Goal: Information Seeking & Learning: Learn about a topic

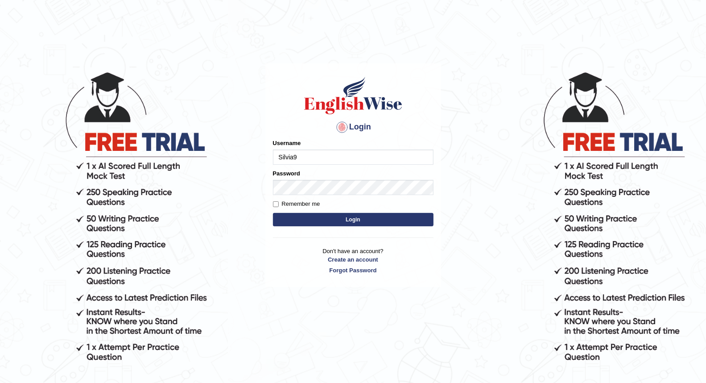
type input "Silvia9"
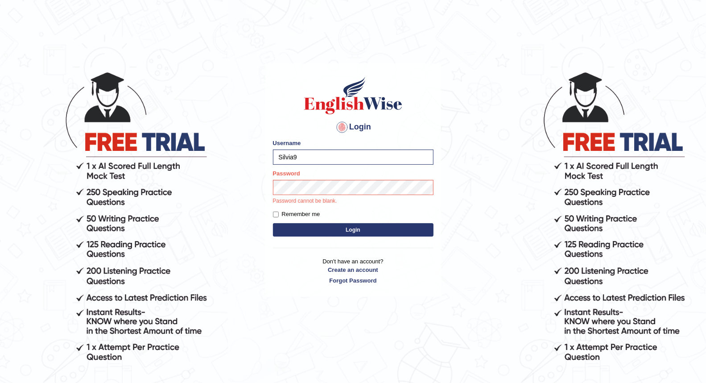
click at [381, 227] on button "Login" at bounding box center [353, 229] width 161 height 13
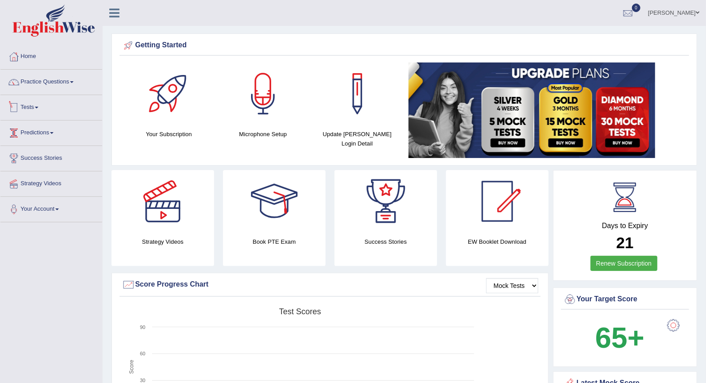
click at [42, 111] on link "Tests" at bounding box center [51, 106] width 102 height 22
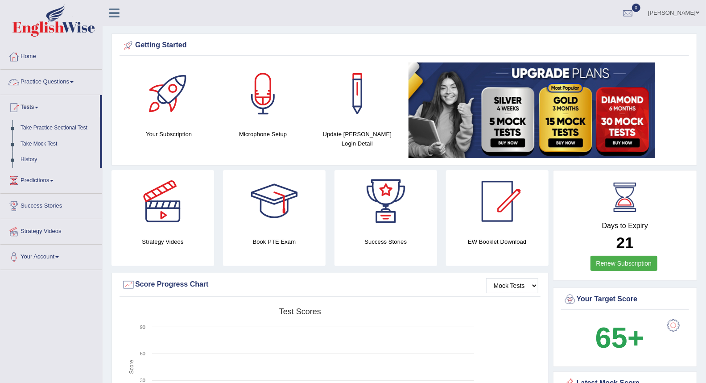
click at [36, 86] on link "Practice Questions" at bounding box center [51, 81] width 102 height 22
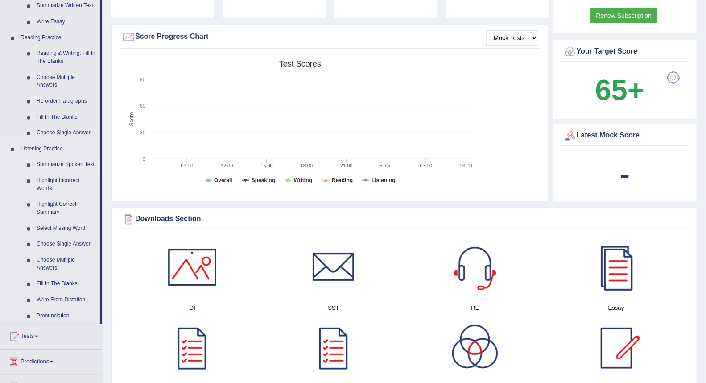
scroll to position [297, 0]
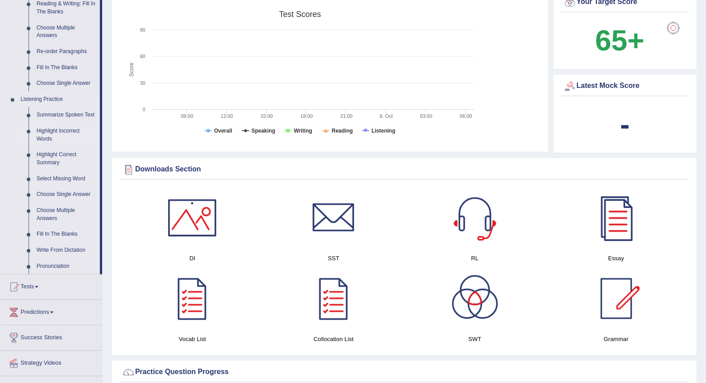
click at [57, 133] on link "Highlight Incorrect Words" at bounding box center [66, 135] width 67 height 24
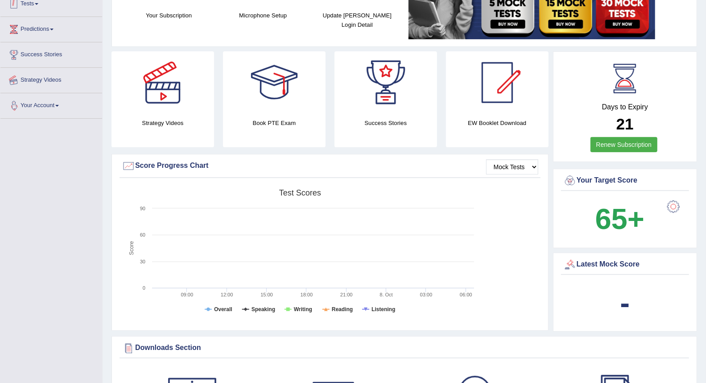
scroll to position [149, 0]
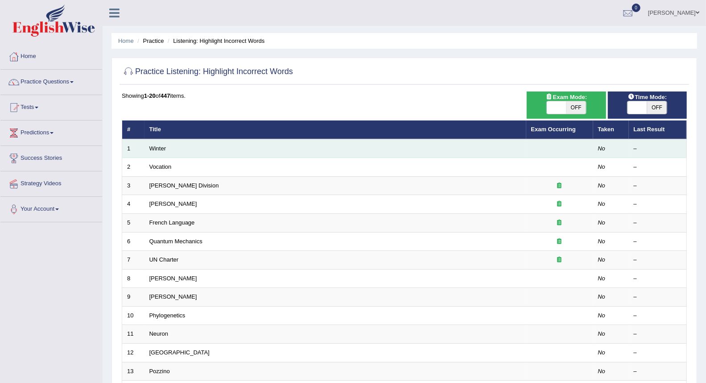
click at [182, 149] on td "Winter" at bounding box center [336, 148] width 382 height 19
click at [150, 150] on link "Winter" at bounding box center [157, 148] width 17 height 7
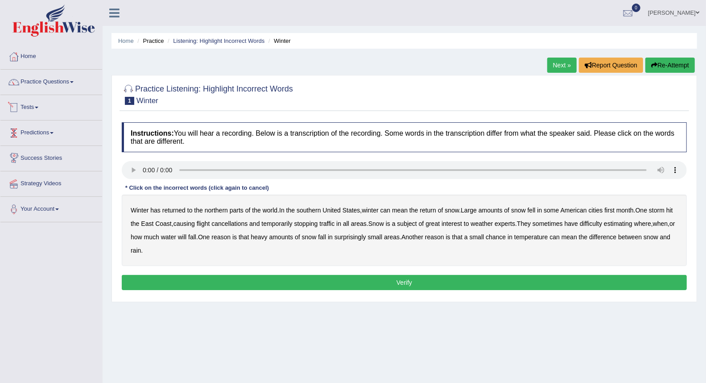
click at [41, 128] on link "Predictions" at bounding box center [51, 131] width 102 height 22
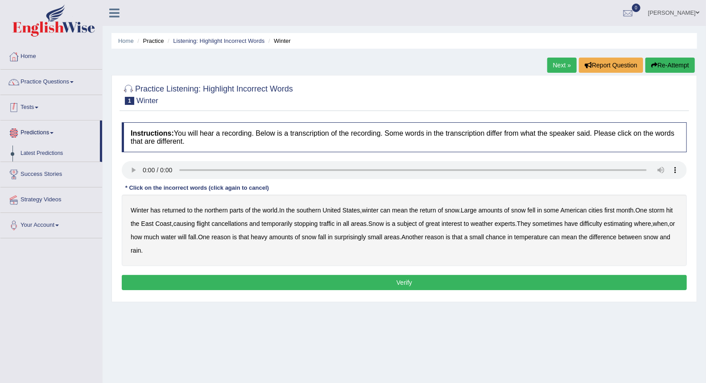
click at [37, 109] on link "Tests" at bounding box center [51, 106] width 102 height 22
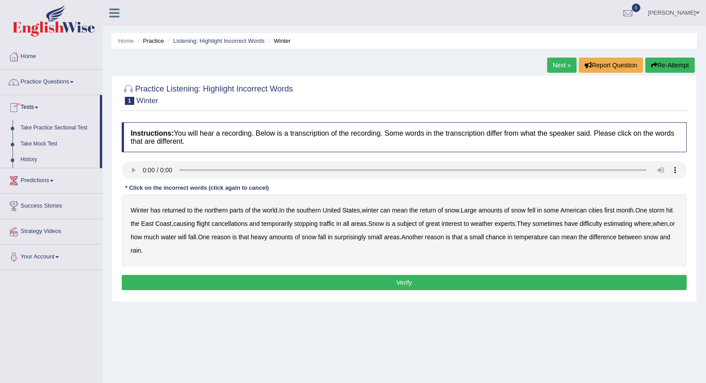
click at [38, 87] on link "Practice Questions" at bounding box center [51, 81] width 102 height 22
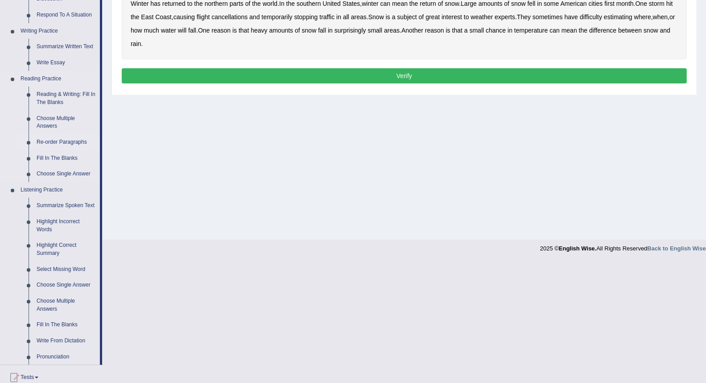
scroll to position [248, 0]
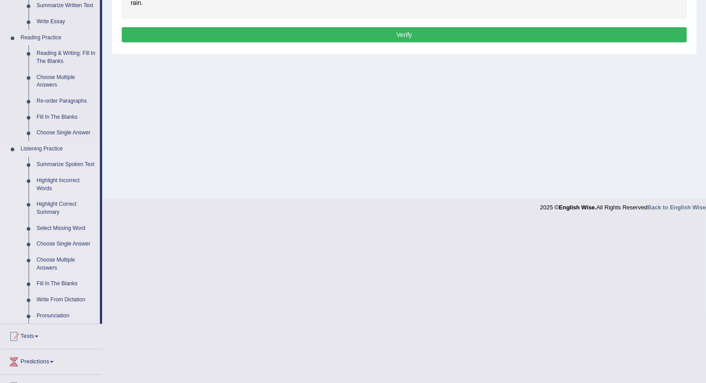
click at [46, 182] on link "Highlight Incorrect Words" at bounding box center [66, 185] width 67 height 24
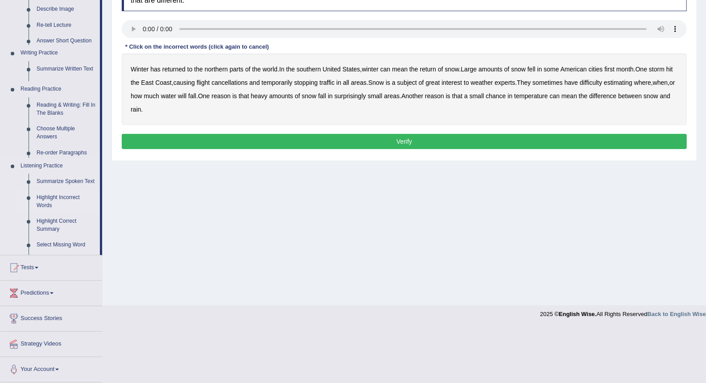
scroll to position [85, 0]
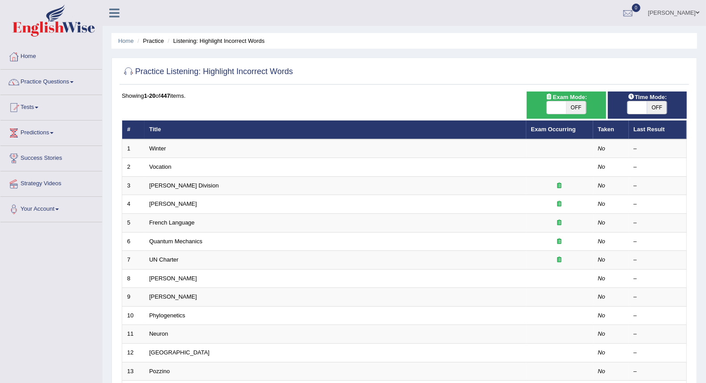
click at [654, 103] on span "OFF" at bounding box center [657, 107] width 20 height 12
checkbox input "true"
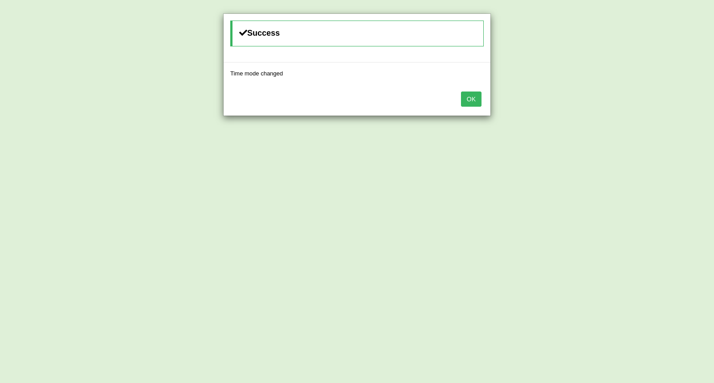
click at [469, 100] on button "OK" at bounding box center [471, 98] width 21 height 15
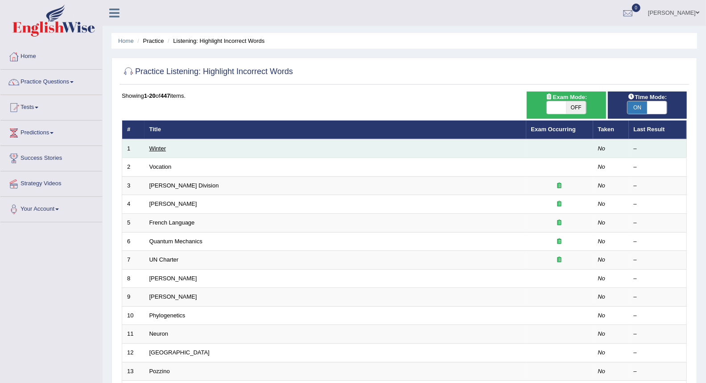
click at [152, 147] on link "Winter" at bounding box center [157, 148] width 17 height 7
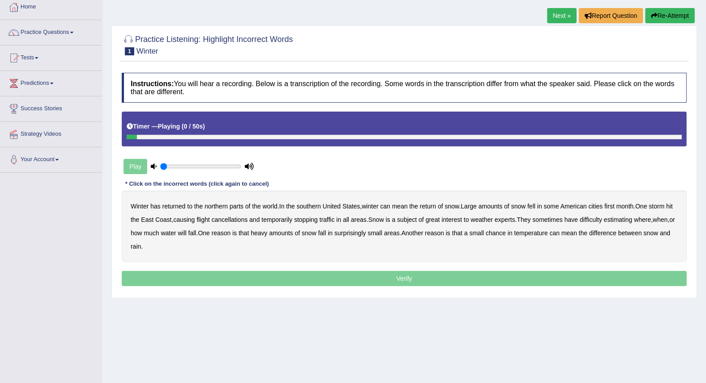
scroll to position [85, 0]
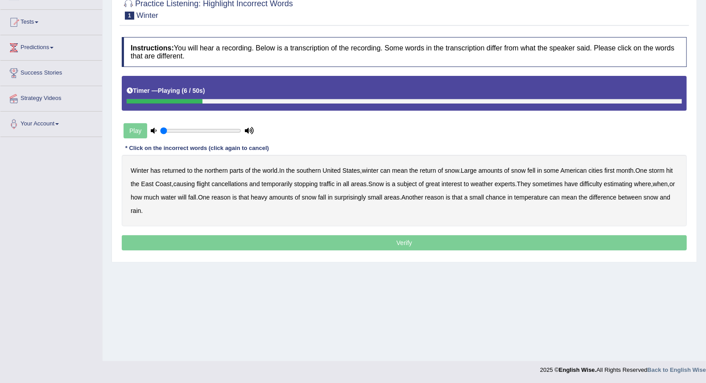
click at [314, 170] on b "southern" at bounding box center [309, 170] width 24 height 7
click at [615, 172] on b "first" at bounding box center [610, 170] width 10 height 7
click at [349, 184] on b "all" at bounding box center [346, 183] width 6 height 7
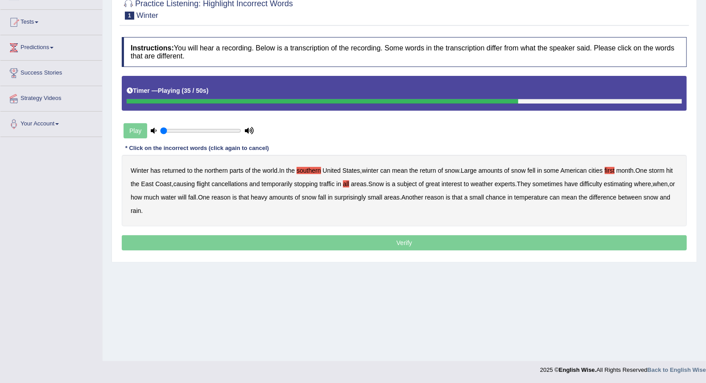
click at [176, 195] on b "water" at bounding box center [168, 197] width 15 height 7
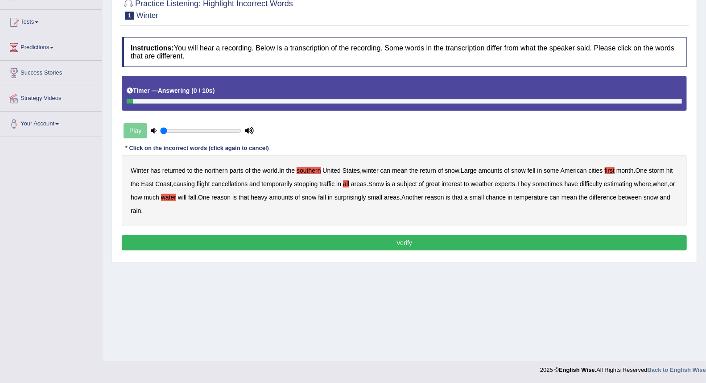
click at [196, 239] on button "Verify" at bounding box center [404, 242] width 565 height 15
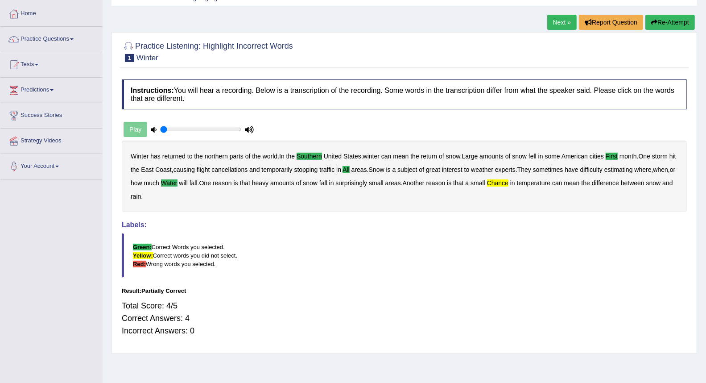
scroll to position [0, 0]
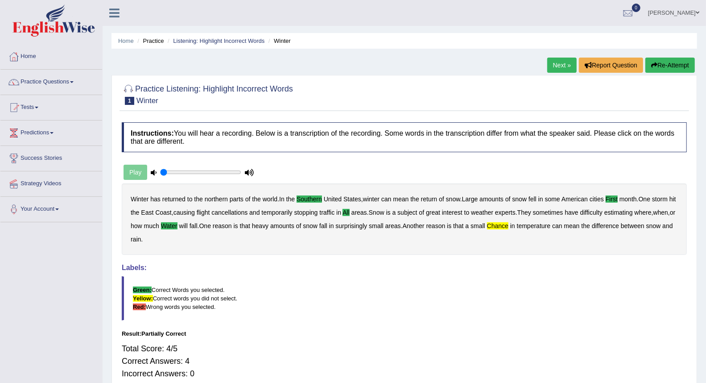
click at [144, 173] on div "Play" at bounding box center [189, 172] width 134 height 22
click at [132, 173] on div "Play" at bounding box center [189, 172] width 134 height 22
click at [128, 175] on div "Play" at bounding box center [189, 172] width 134 height 22
click at [132, 175] on div "Play" at bounding box center [189, 172] width 134 height 22
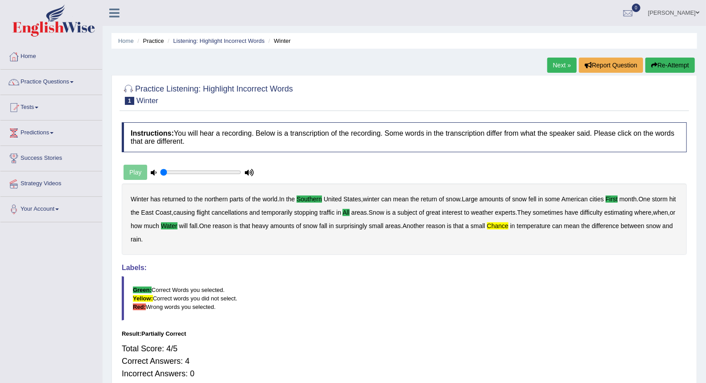
click at [646, 58] on button "Re-Attempt" at bounding box center [671, 65] width 50 height 15
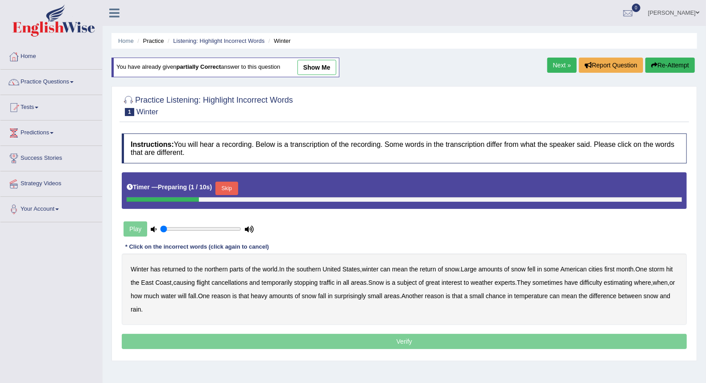
click at [137, 232] on div "Play" at bounding box center [189, 229] width 134 height 22
click at [137, 228] on div "Play" at bounding box center [189, 229] width 134 height 22
click at [226, 192] on button "Skip" at bounding box center [226, 188] width 22 height 13
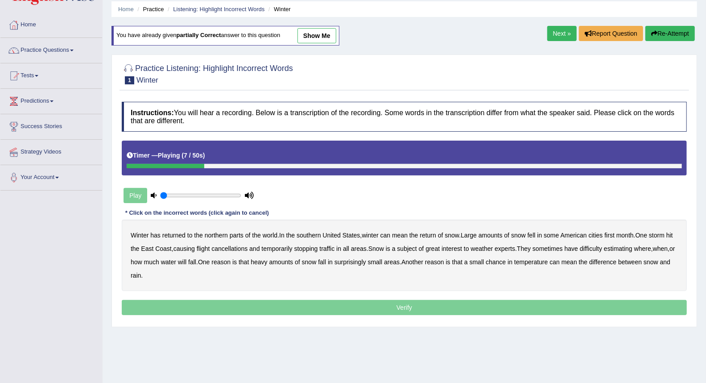
scroll to position [50, 0]
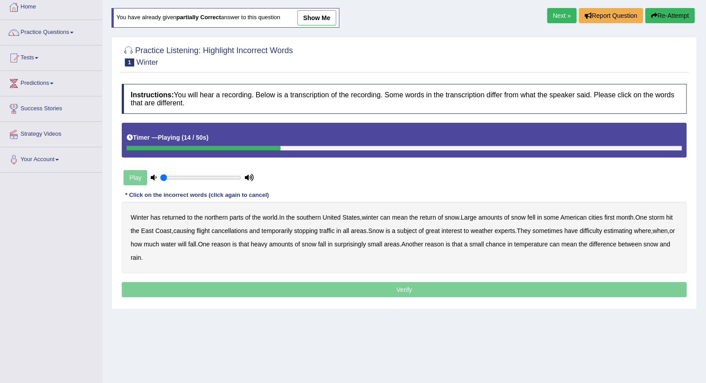
click at [541, 149] on div at bounding box center [404, 148] width 555 height 4
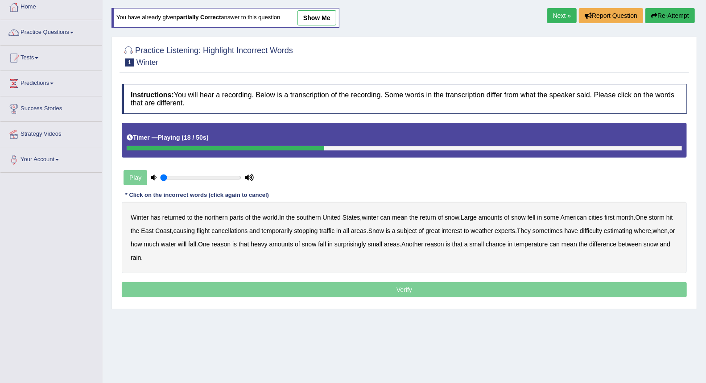
click at [541, 149] on div at bounding box center [404, 148] width 555 height 4
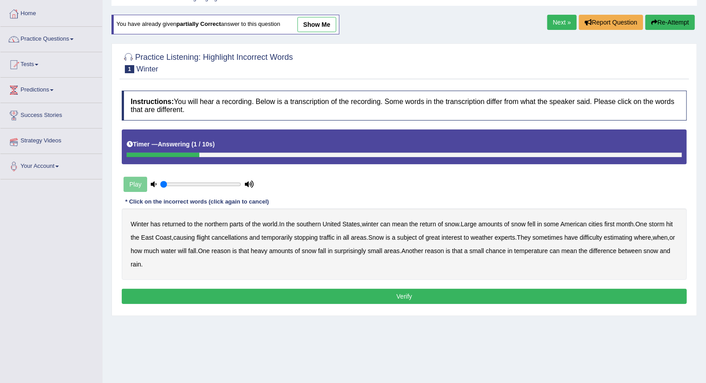
scroll to position [0, 0]
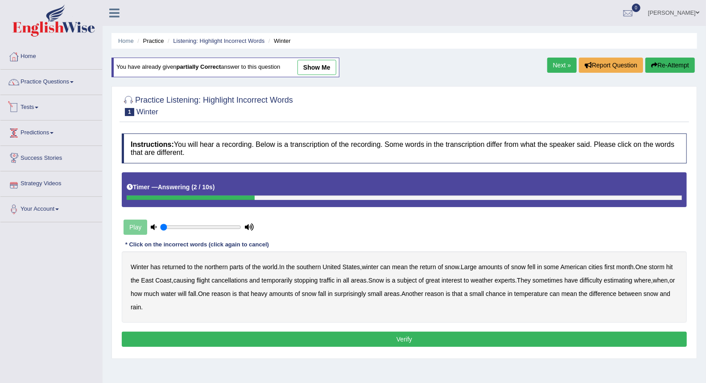
click at [38, 85] on link "Practice Questions" at bounding box center [51, 81] width 102 height 22
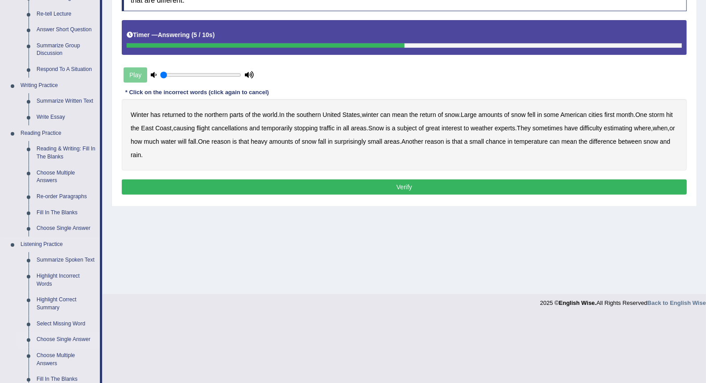
scroll to position [198, 0]
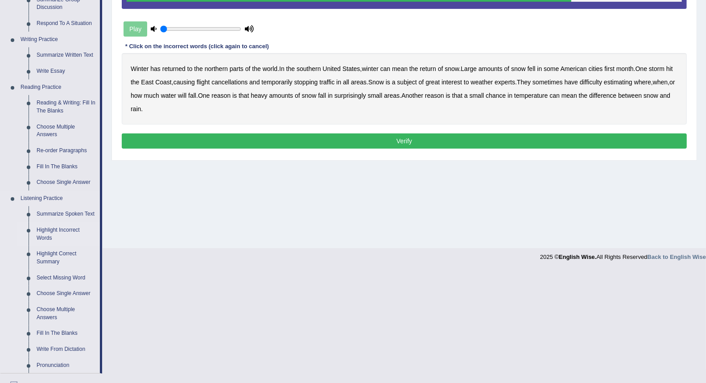
click at [50, 235] on link "Highlight Incorrect Words" at bounding box center [66, 234] width 67 height 24
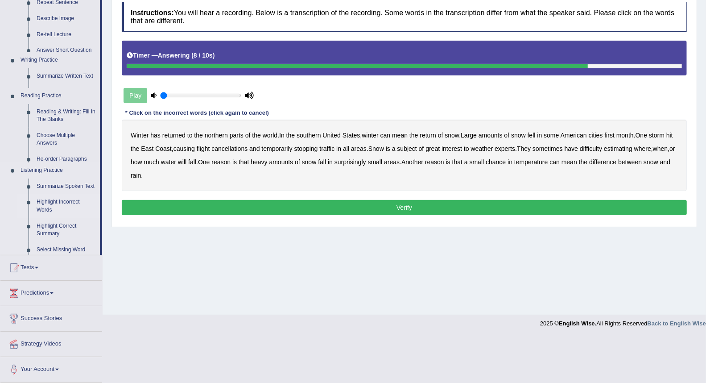
scroll to position [85, 0]
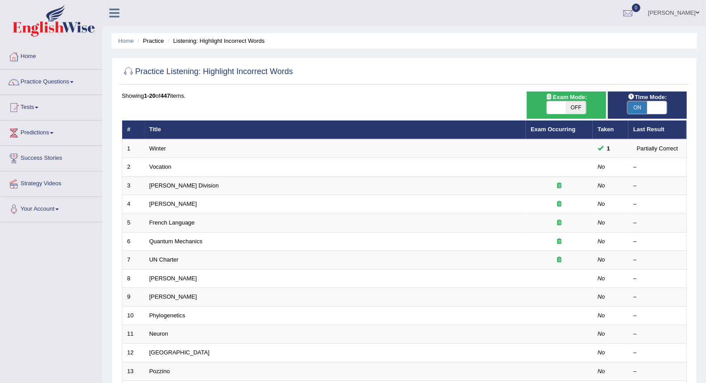
click at [640, 105] on span "ON" at bounding box center [638, 107] width 20 height 12
checkbox input "false"
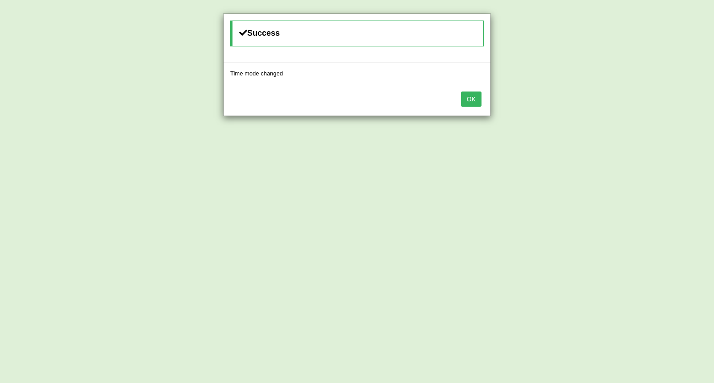
click at [469, 99] on button "OK" at bounding box center [471, 98] width 21 height 15
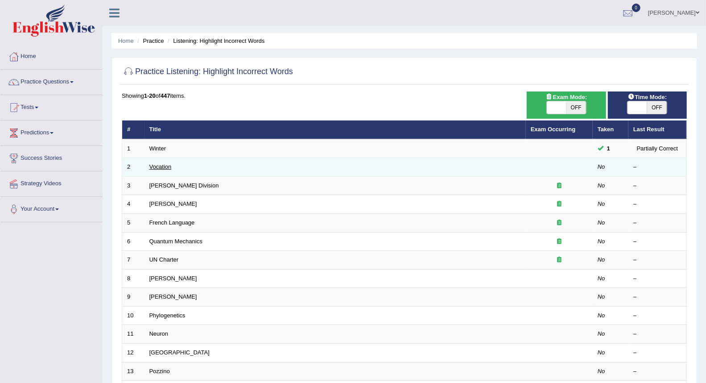
click at [161, 166] on link "Vocation" at bounding box center [160, 166] width 22 height 7
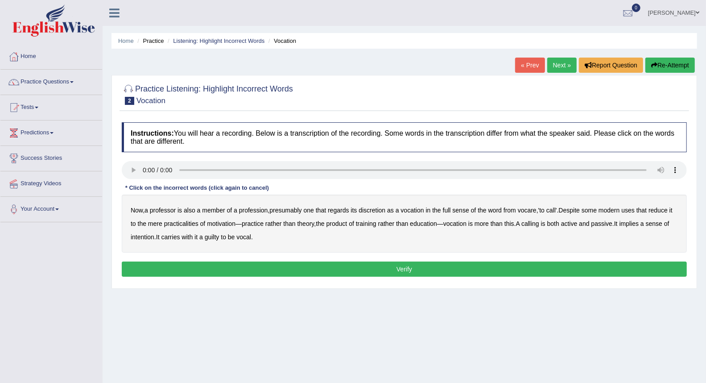
click at [373, 211] on b "discretion" at bounding box center [372, 210] width 27 height 7
click at [224, 221] on b "motivation" at bounding box center [221, 223] width 29 height 7
click at [154, 237] on b "intention" at bounding box center [143, 236] width 24 height 7
click at [219, 235] on b "guilty" at bounding box center [212, 236] width 15 height 7
click at [256, 265] on button "Verify" at bounding box center [404, 268] width 565 height 15
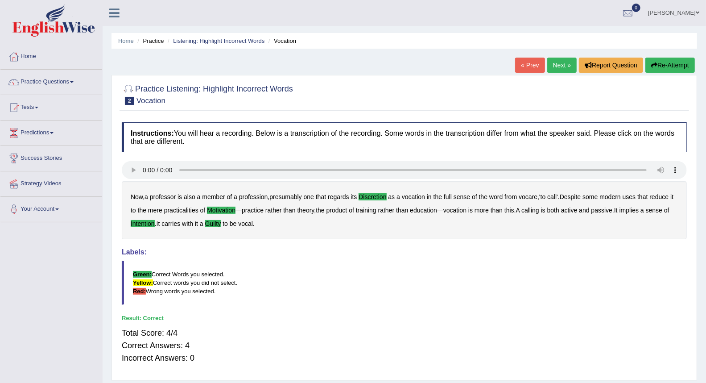
click at [558, 61] on link "Next »" at bounding box center [561, 65] width 29 height 15
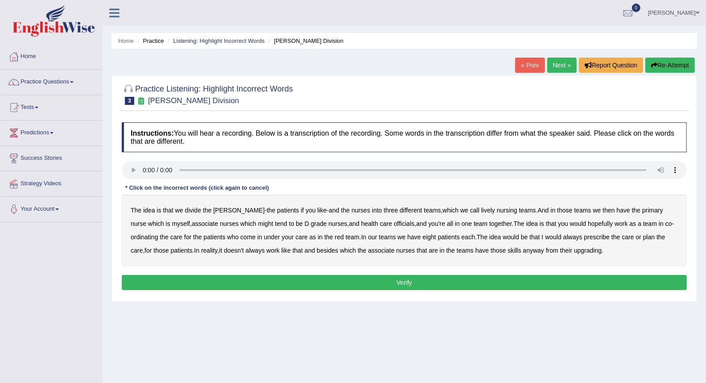
click at [481, 211] on b "lively" at bounding box center [488, 210] width 14 height 7
click at [258, 224] on b "might" at bounding box center [265, 223] width 15 height 7
click at [394, 225] on b "officials" at bounding box center [404, 223] width 21 height 7
click at [563, 236] on b "always" at bounding box center [572, 236] width 19 height 7
click at [574, 252] on b "upgrading" at bounding box center [588, 250] width 28 height 7
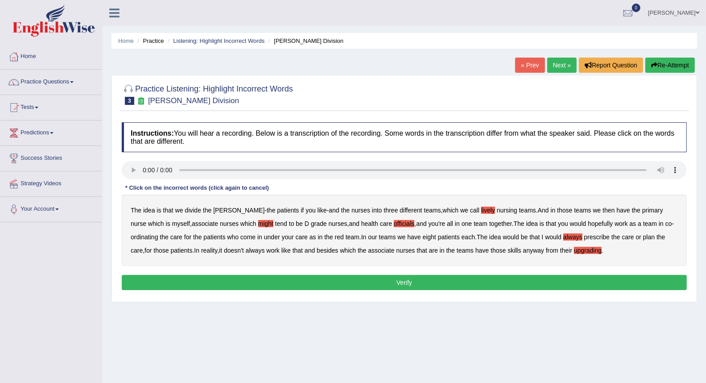
click at [480, 281] on button "Verify" at bounding box center [404, 282] width 565 height 15
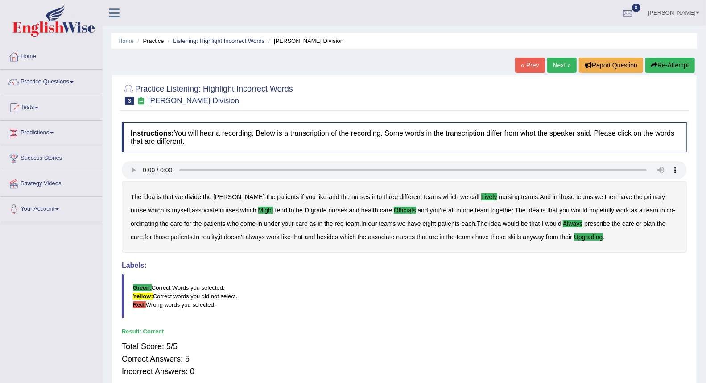
click at [563, 62] on link "Next »" at bounding box center [561, 65] width 29 height 15
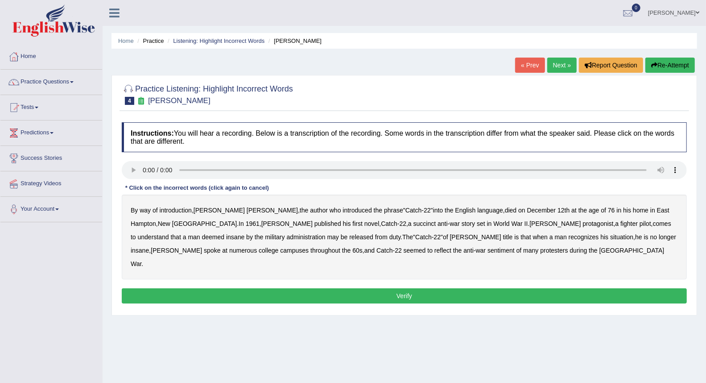
click at [414, 224] on b "succinct" at bounding box center [425, 223] width 23 height 7
click at [287, 235] on b "administration" at bounding box center [306, 236] width 39 height 7
click at [610, 237] on b "situation" at bounding box center [621, 236] width 23 height 7
click at [435, 249] on b "reflect" at bounding box center [443, 250] width 17 height 7
click at [382, 288] on button "Verify" at bounding box center [404, 295] width 565 height 15
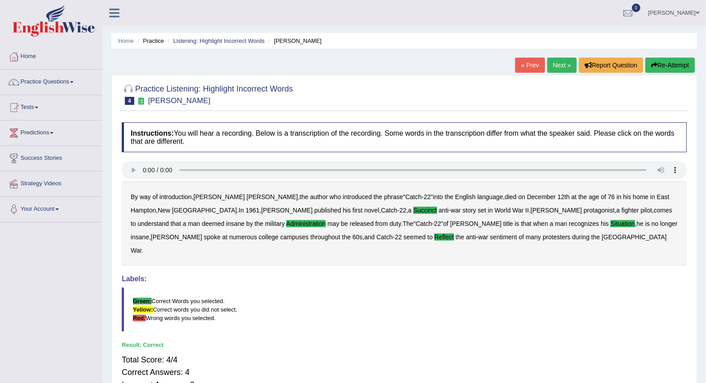
click at [549, 70] on link "Next »" at bounding box center [561, 65] width 29 height 15
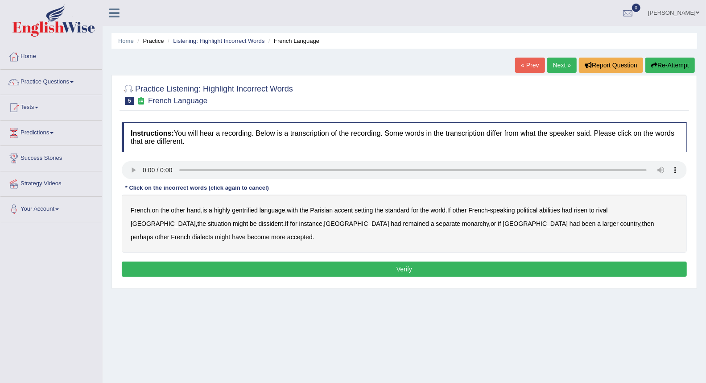
click at [248, 211] on b "gentrified" at bounding box center [245, 210] width 26 height 7
click at [560, 207] on b "abilities" at bounding box center [549, 210] width 21 height 7
click at [259, 222] on b "dissident" at bounding box center [271, 223] width 25 height 7
click at [462, 222] on b "monarchy" at bounding box center [475, 223] width 27 height 7
click at [442, 261] on button "Verify" at bounding box center [404, 268] width 565 height 15
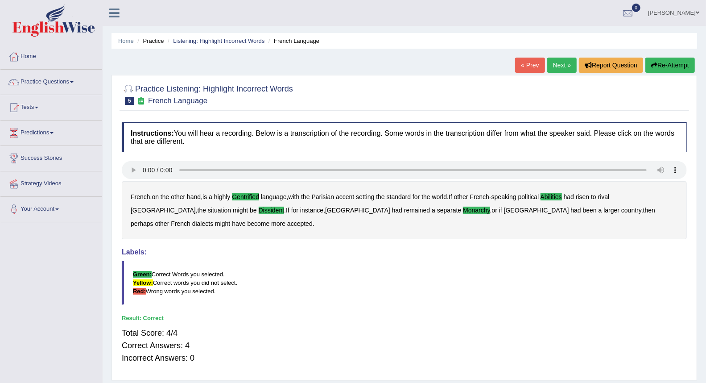
click at [559, 70] on link "Next »" at bounding box center [561, 65] width 29 height 15
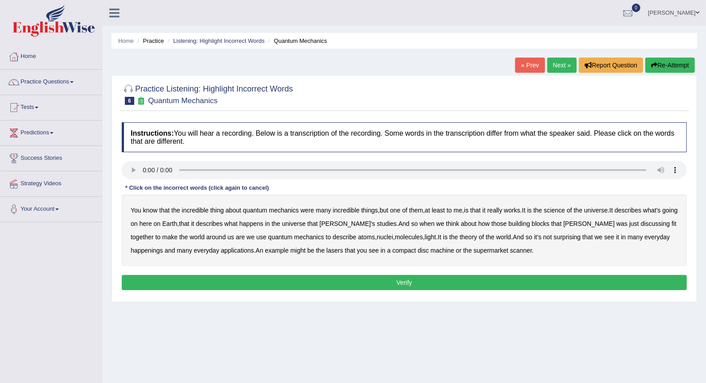
click at [565, 210] on b "science" at bounding box center [554, 210] width 21 height 7
click at [641, 222] on b "discussing" at bounding box center [655, 223] width 29 height 7
click at [163, 247] on b "happenings" at bounding box center [147, 250] width 32 height 7
click at [431, 248] on b "machine" at bounding box center [443, 250] width 24 height 7
click at [418, 278] on button "Verify" at bounding box center [404, 282] width 565 height 15
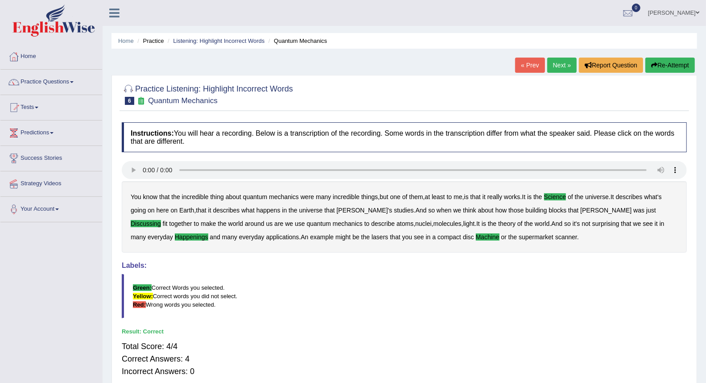
click at [556, 66] on link "Next »" at bounding box center [561, 65] width 29 height 15
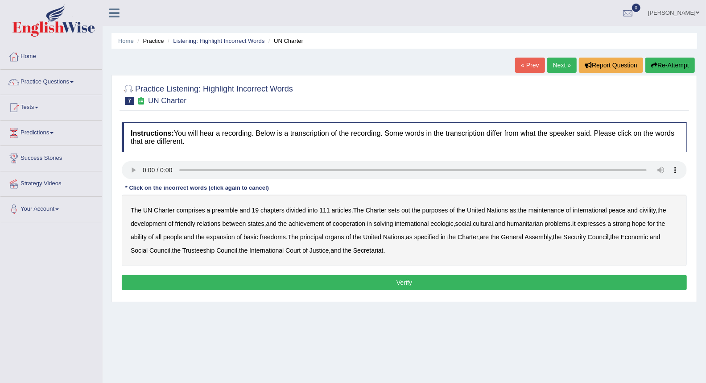
click at [410, 210] on b "out" at bounding box center [406, 210] width 8 height 7
click at [646, 207] on b "civility" at bounding box center [648, 210] width 16 height 7
click at [450, 224] on b "ecologic" at bounding box center [442, 223] width 23 height 7
click at [133, 237] on b "ability" at bounding box center [139, 236] width 16 height 7
click at [373, 277] on button "Verify" at bounding box center [404, 282] width 565 height 15
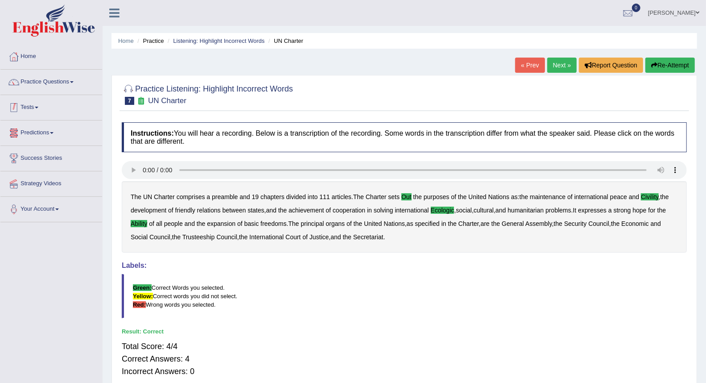
click at [34, 101] on link "Tests" at bounding box center [51, 106] width 102 height 22
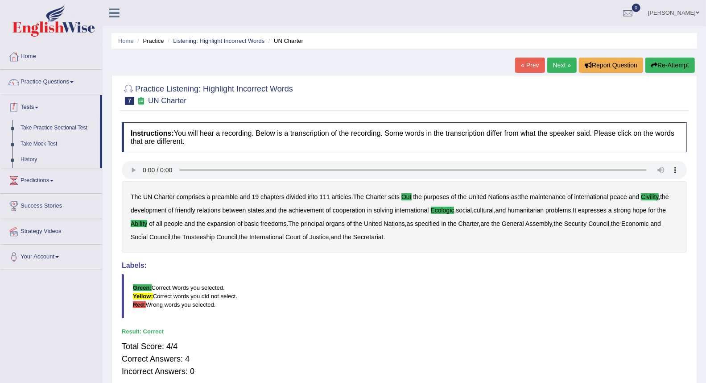
click at [37, 104] on link "Tests" at bounding box center [49, 106] width 99 height 22
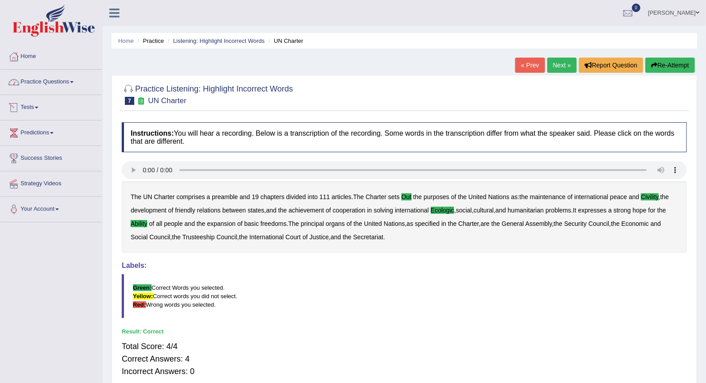
click at [38, 86] on link "Practice Questions" at bounding box center [51, 81] width 102 height 22
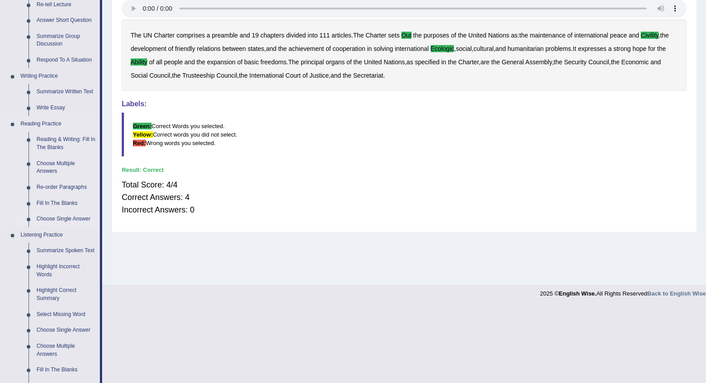
scroll to position [248, 0]
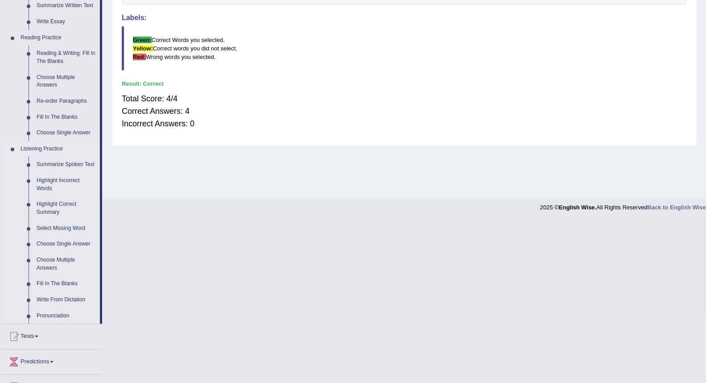
click at [50, 182] on link "Highlight Incorrect Words" at bounding box center [66, 185] width 67 height 24
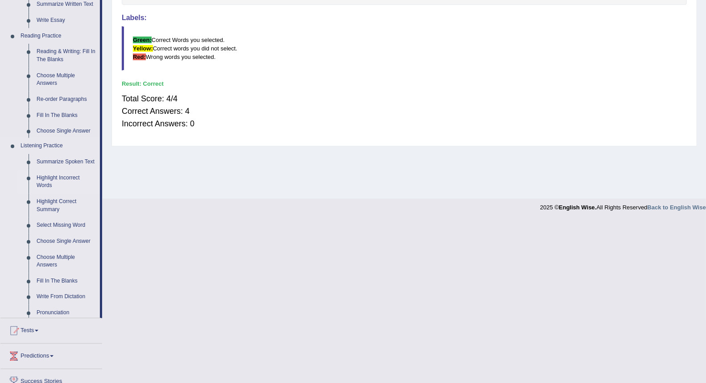
scroll to position [85, 0]
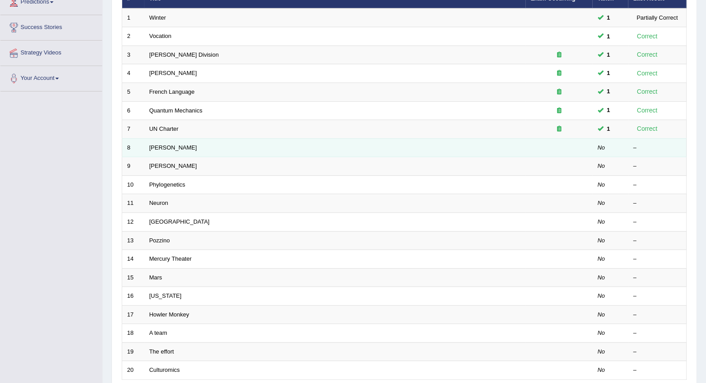
scroll to position [149, 0]
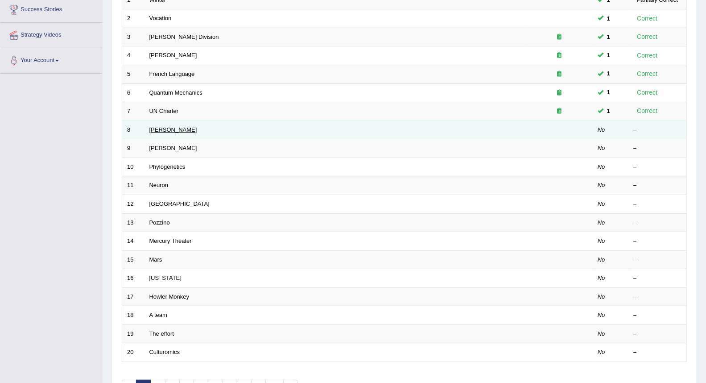
click at [159, 129] on link "Harold" at bounding box center [173, 129] width 48 height 7
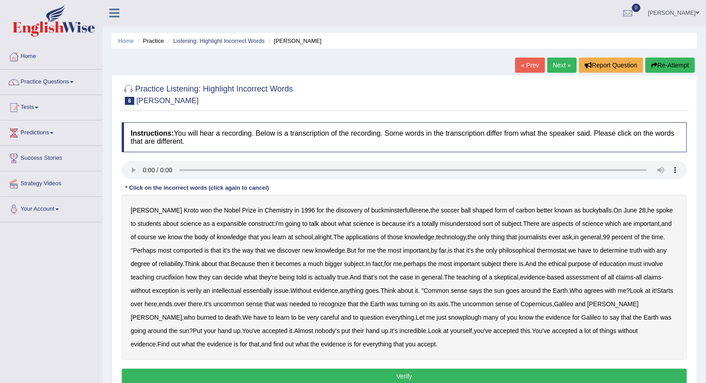
click at [217, 221] on b "expansible" at bounding box center [232, 223] width 30 height 7
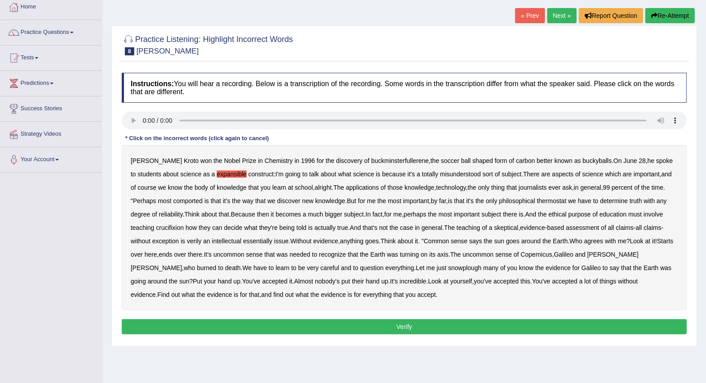
click at [173, 200] on b "comported" at bounding box center [187, 200] width 29 height 7
click at [538, 202] on b "thermostat" at bounding box center [551, 200] width 29 height 7
click at [156, 224] on b "crucifixion" at bounding box center [170, 227] width 28 height 7
click at [187, 238] on b "verily" at bounding box center [194, 240] width 15 height 7
click at [212, 239] on b "intellectual" at bounding box center [226, 240] width 29 height 7
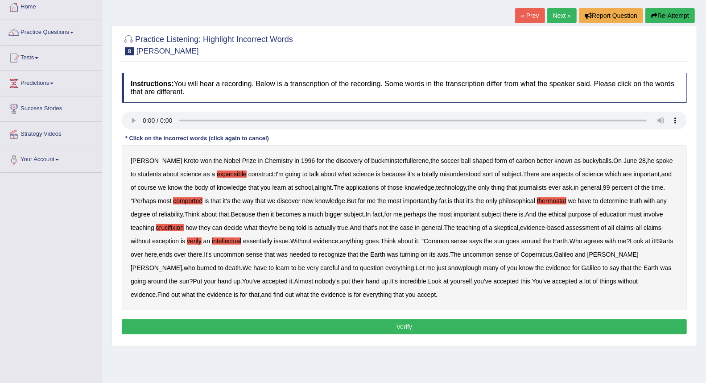
click at [448, 266] on b "snowplough" at bounding box center [464, 267] width 33 height 7
click at [335, 322] on button "Verify" at bounding box center [404, 326] width 565 height 15
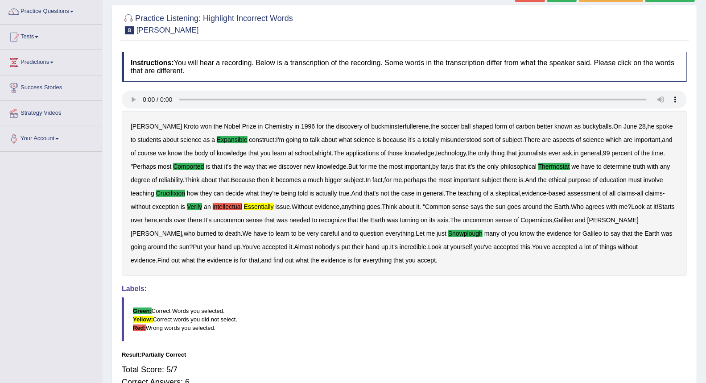
scroll to position [0, 0]
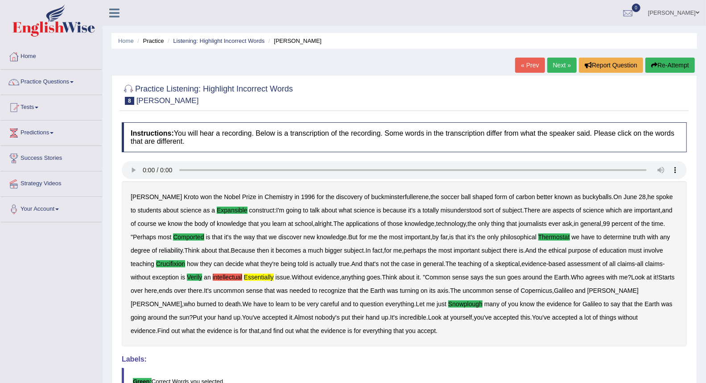
click at [564, 69] on link "Next »" at bounding box center [561, 65] width 29 height 15
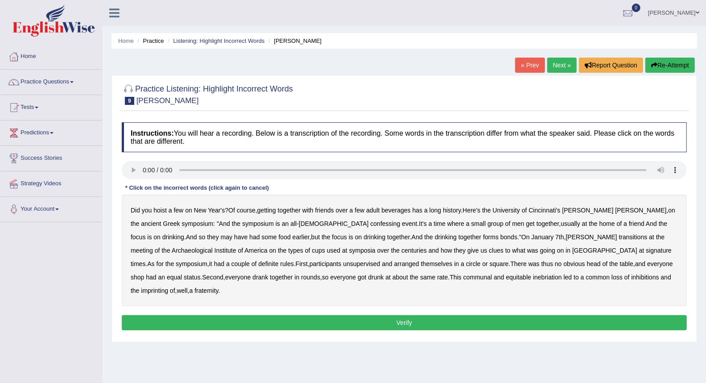
click at [371, 224] on b "confessing" at bounding box center [386, 223] width 30 height 7
click at [619, 234] on b "transitions" at bounding box center [633, 236] width 29 height 7
click at [646, 251] on b "signature" at bounding box center [659, 250] width 26 height 7
click at [343, 262] on b "unsupervised" at bounding box center [361, 263] width 37 height 7
click at [168, 287] on b "imprinting" at bounding box center [154, 290] width 27 height 7
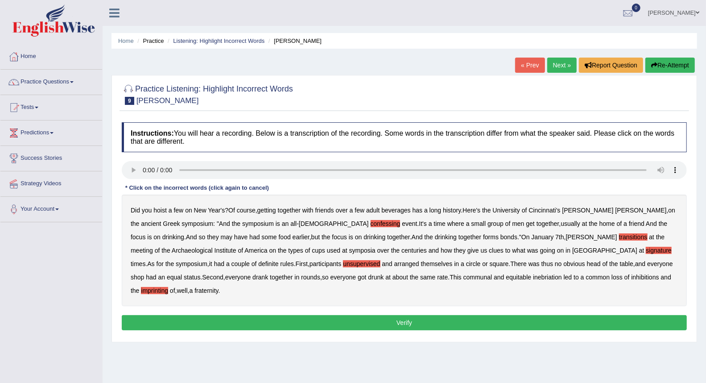
click at [218, 287] on b "fraternity" at bounding box center [207, 290] width 24 height 7
click at [496, 315] on button "Verify" at bounding box center [404, 322] width 565 height 15
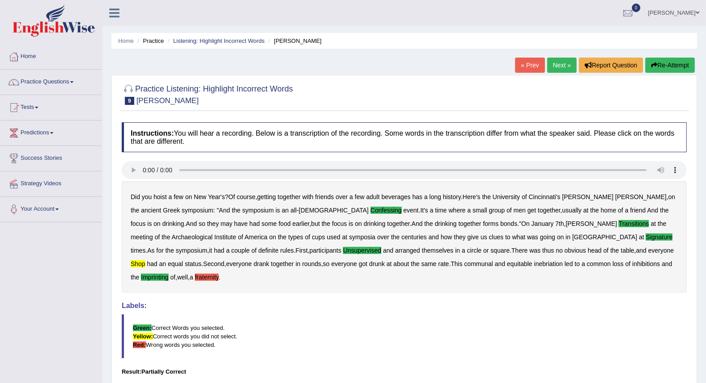
click at [556, 61] on link "Next »" at bounding box center [561, 65] width 29 height 15
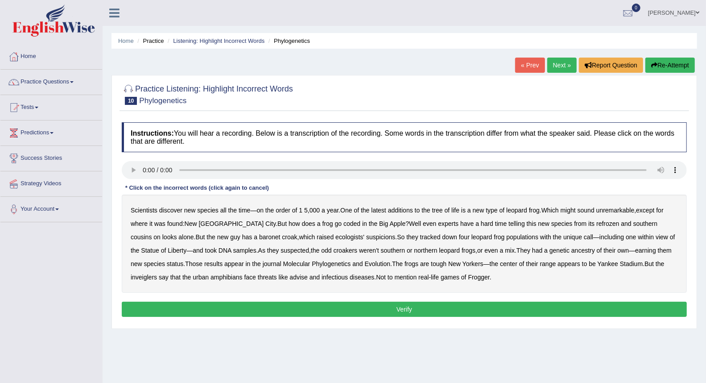
click at [344, 222] on b "coded" at bounding box center [352, 223] width 17 height 7
click at [596, 222] on b "refrozen" at bounding box center [607, 223] width 23 height 7
click at [157, 273] on b "inveiglers" at bounding box center [144, 276] width 26 height 7
click at [322, 277] on b "infectious" at bounding box center [335, 276] width 26 height 7
click at [414, 303] on button "Verify" at bounding box center [404, 309] width 565 height 15
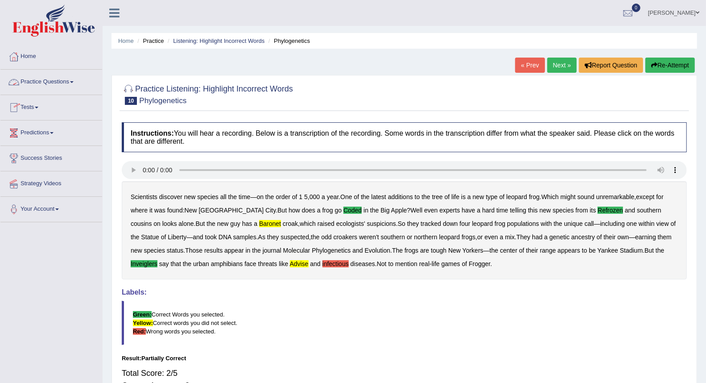
click at [42, 78] on link "Practice Questions" at bounding box center [51, 81] width 102 height 22
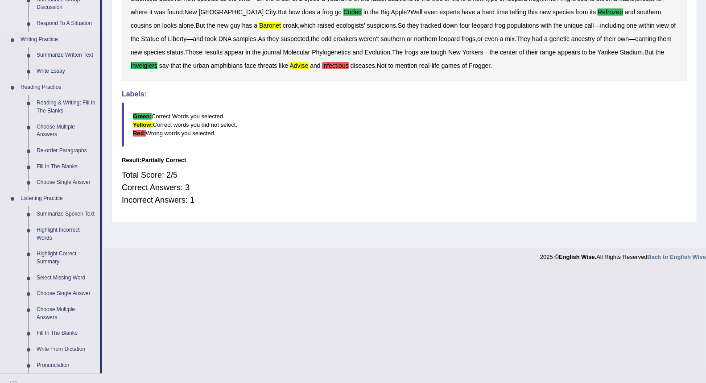
scroll to position [248, 0]
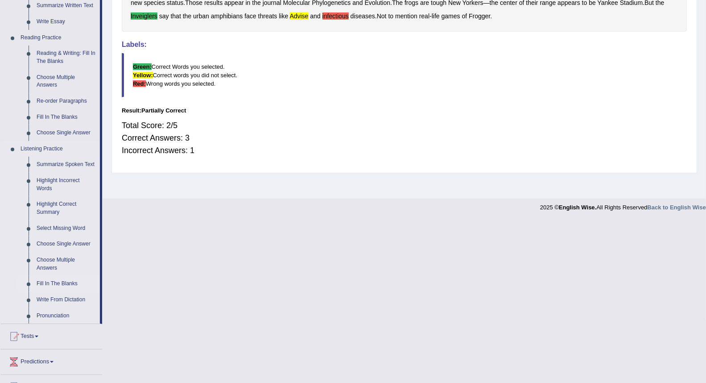
click at [66, 277] on link "Fill In The Blanks" at bounding box center [66, 284] width 67 height 16
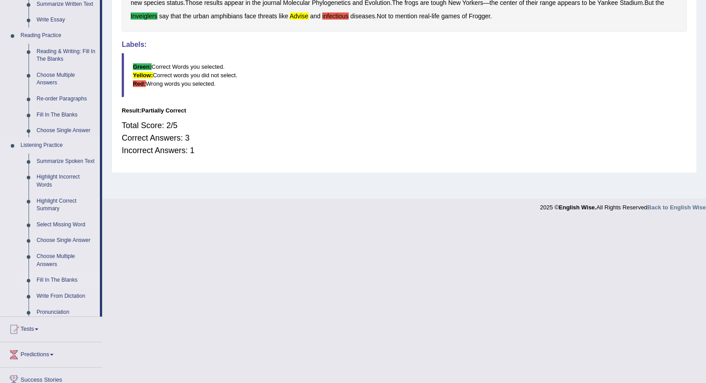
scroll to position [85, 0]
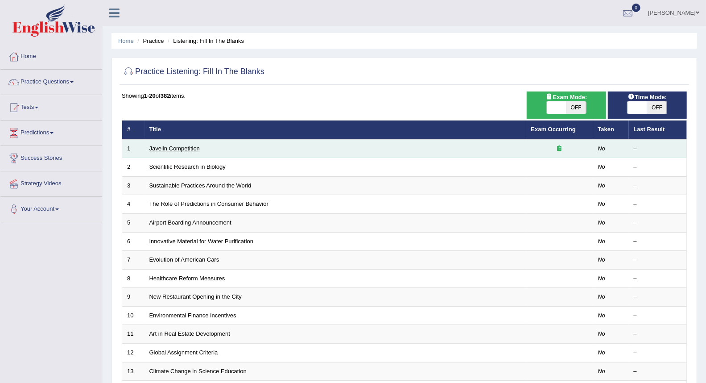
click at [150, 146] on link "Javelin Competition" at bounding box center [174, 148] width 50 height 7
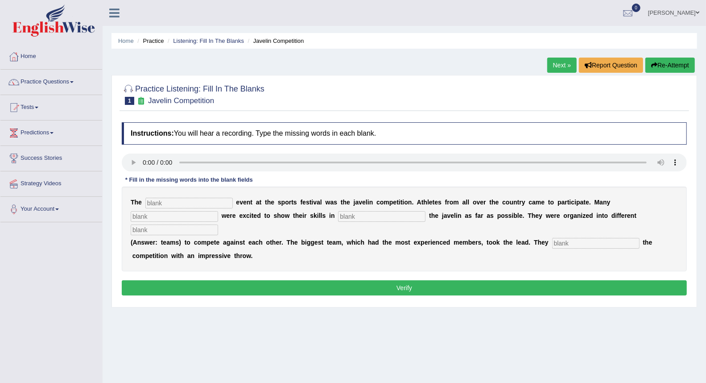
click at [157, 201] on input "text" at bounding box center [188, 203] width 87 height 11
type input "biggest"
type input "people"
type input "e"
type input "front"
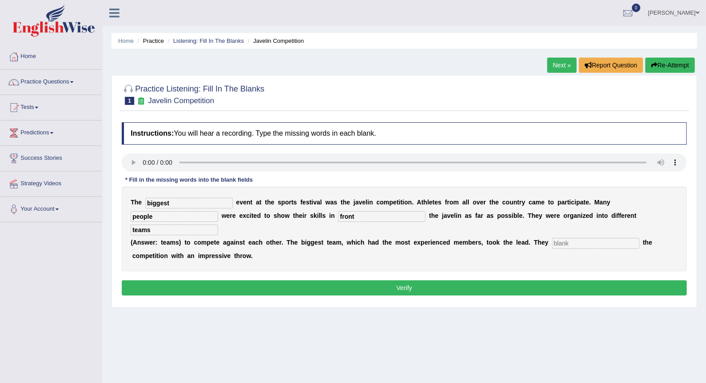
type input "teams"
click at [556, 241] on input "text" at bounding box center [595, 243] width 87 height 11
type input "started"
click at [520, 281] on button "Verify" at bounding box center [404, 287] width 565 height 15
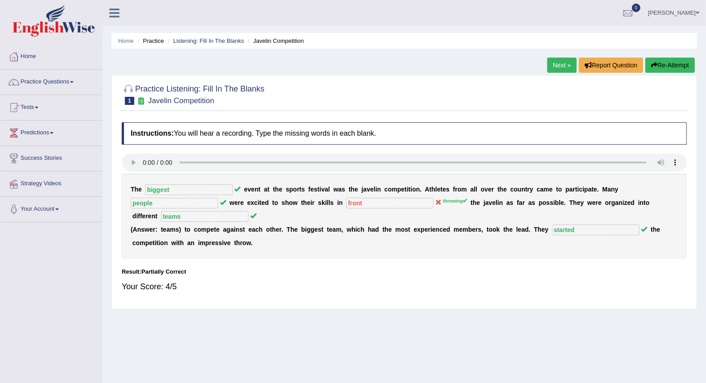
click at [549, 67] on link "Next »" at bounding box center [561, 65] width 29 height 15
